Goal: Task Accomplishment & Management: Complete application form

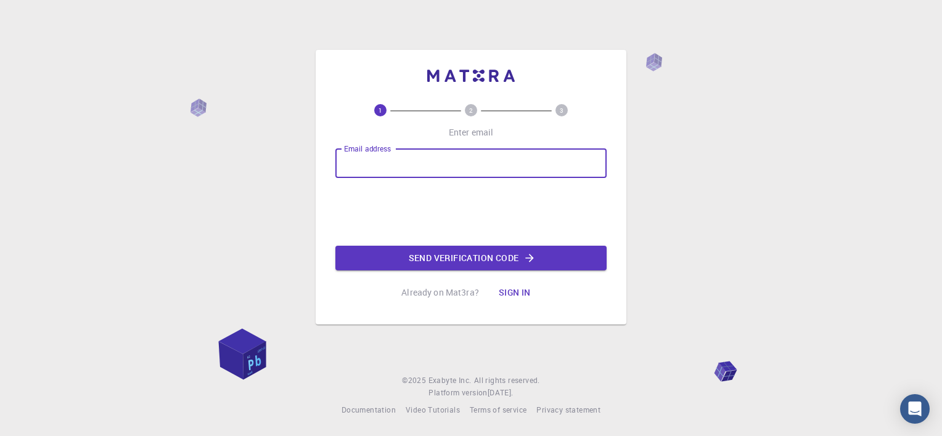
click at [404, 169] on input "Email address" at bounding box center [470, 164] width 271 height 30
type input "[EMAIL_ADDRESS][DOMAIN_NAME]"
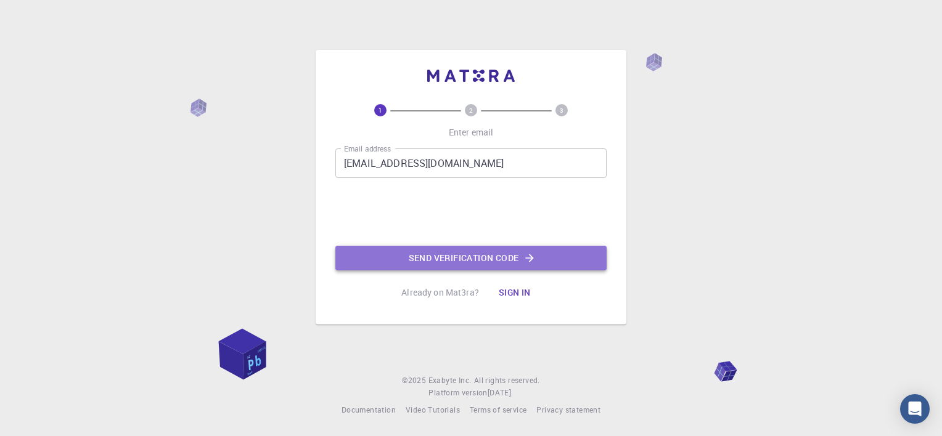
click at [474, 263] on button "Send verification code" at bounding box center [470, 258] width 271 height 25
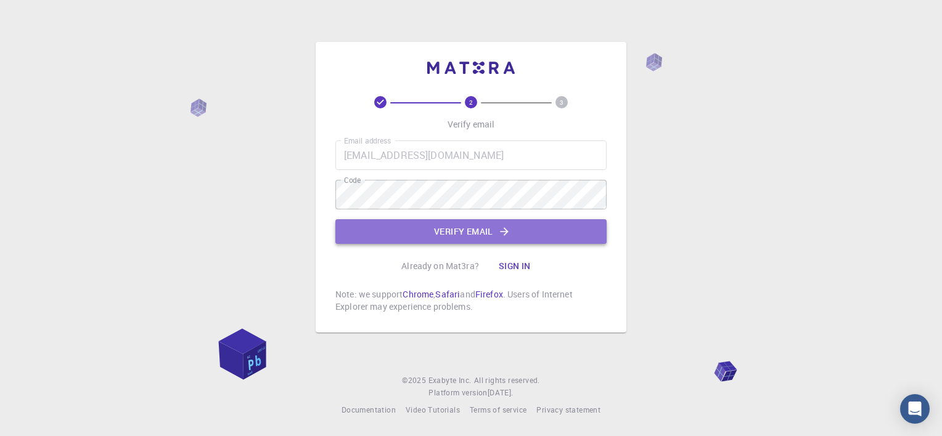
click at [441, 235] on button "Verify email" at bounding box center [470, 231] width 271 height 25
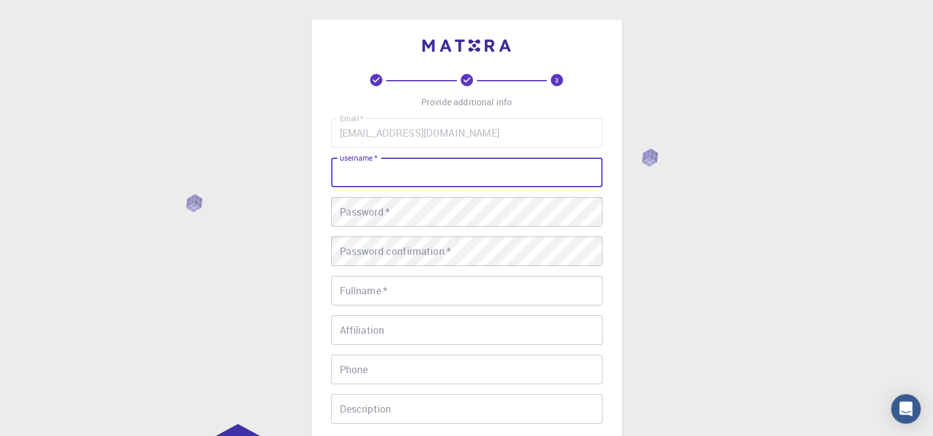
click at [412, 180] on input "username   *" at bounding box center [466, 173] width 271 height 30
type input "antonie077"
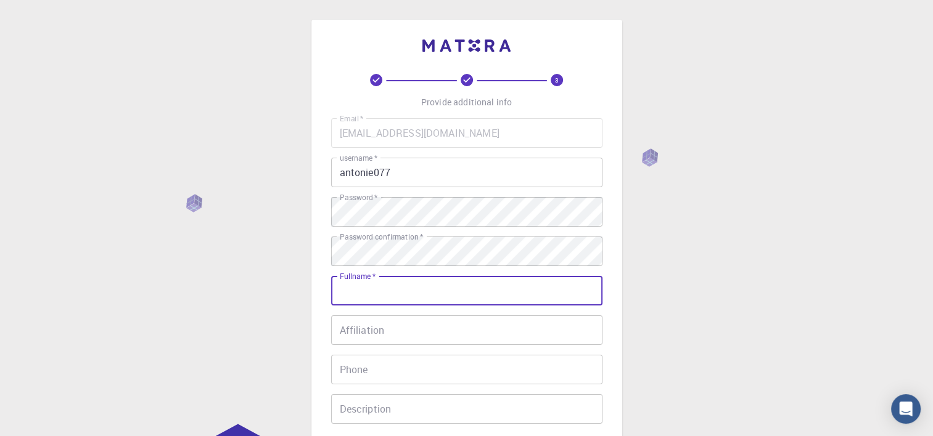
click at [409, 295] on input "Fullname   *" at bounding box center [466, 291] width 271 height 30
click at [346, 325] on input "Affiliation" at bounding box center [466, 331] width 271 height 30
click at [424, 298] on input "antonie" at bounding box center [466, 291] width 271 height 30
type input "[PERSON_NAME]"
type input "[PHONE_NUMBER]"
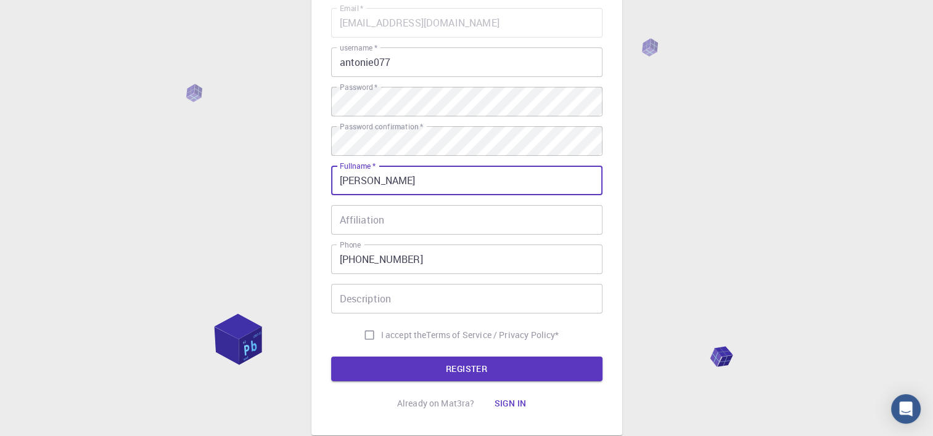
scroll to position [118, 0]
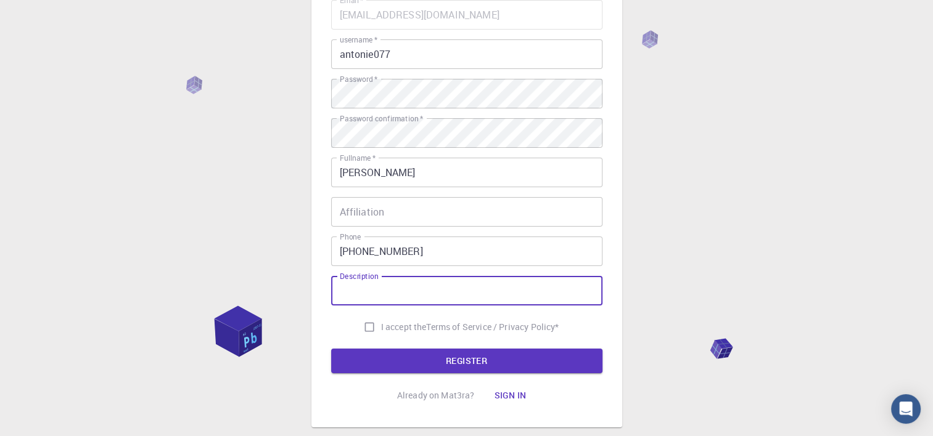
click at [449, 286] on input "Description" at bounding box center [466, 291] width 271 height 30
type input "niggs"
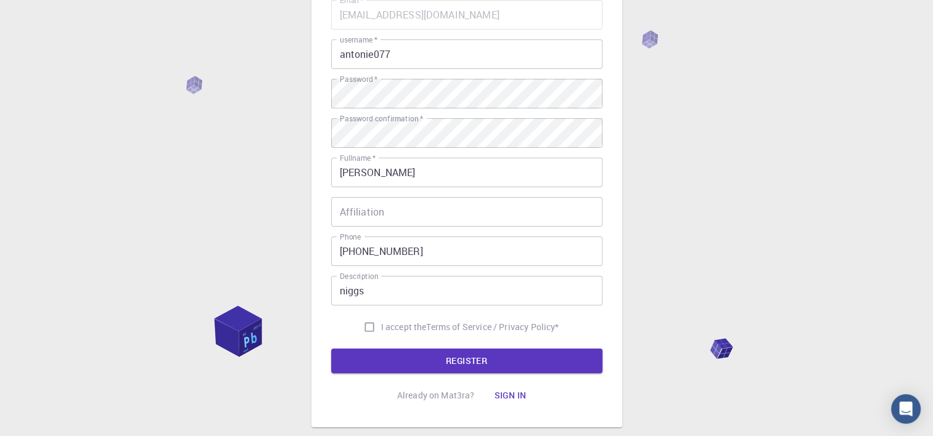
click at [379, 318] on label "I accept the Terms of Service / Privacy Policy *" at bounding box center [459, 327] width 202 height 23
click at [379, 318] on input "I accept the Terms of Service / Privacy Policy *" at bounding box center [369, 327] width 23 height 23
checkbox input "true"
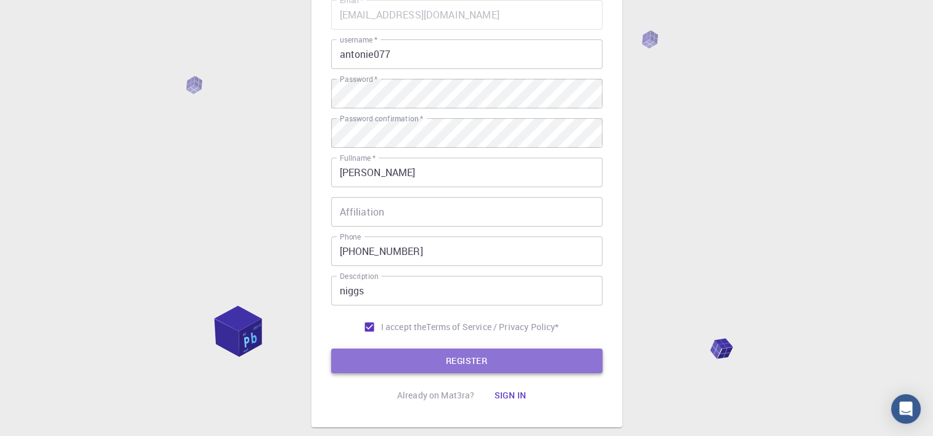
click at [516, 366] on button "REGISTER" at bounding box center [466, 361] width 271 height 25
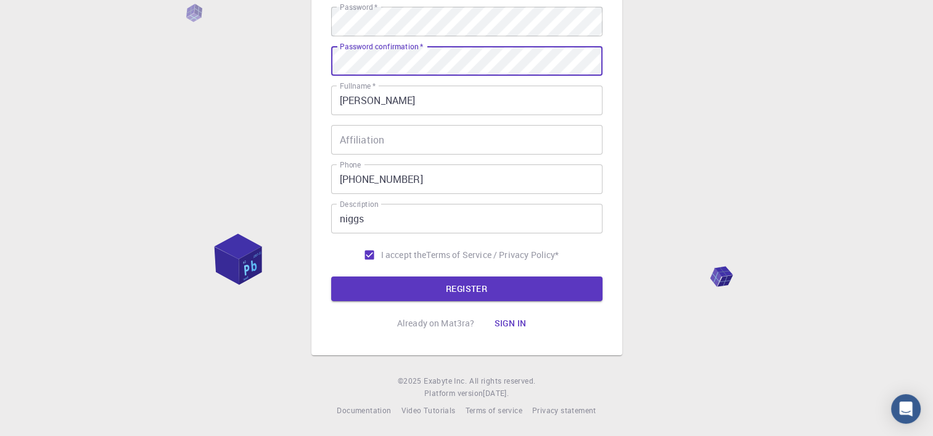
scroll to position [190, 0]
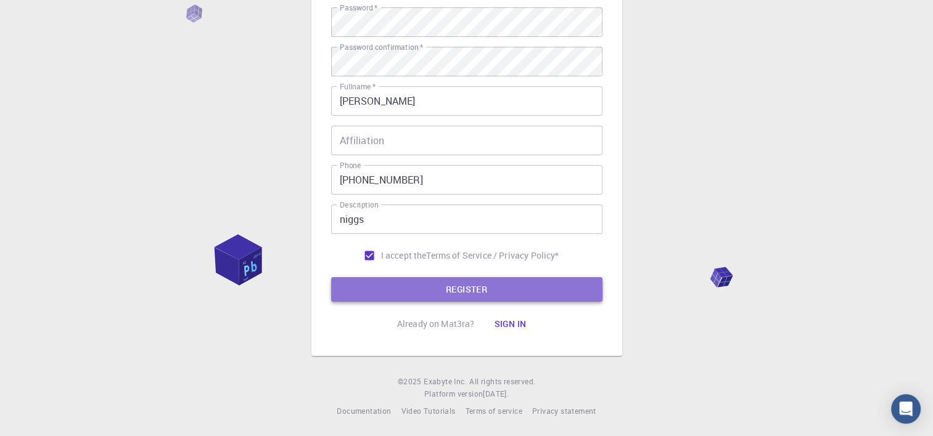
click at [486, 294] on button "REGISTER" at bounding box center [466, 289] width 271 height 25
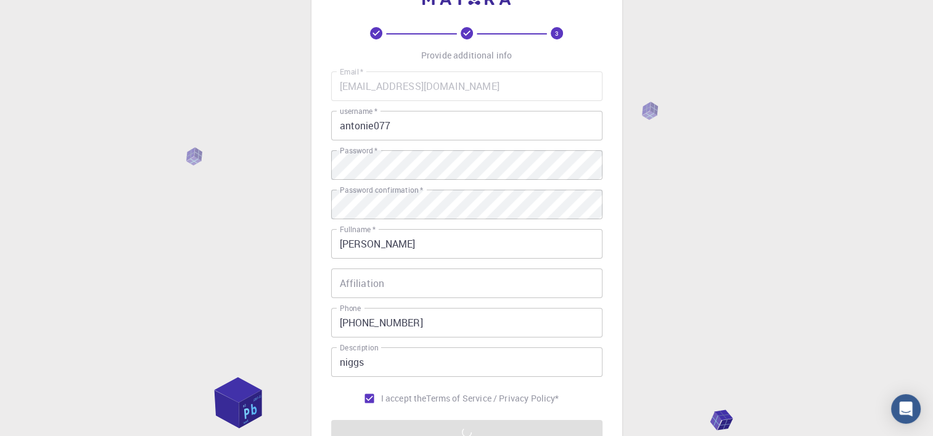
scroll to position [0, 0]
